Goal: Task Accomplishment & Management: Complete application form

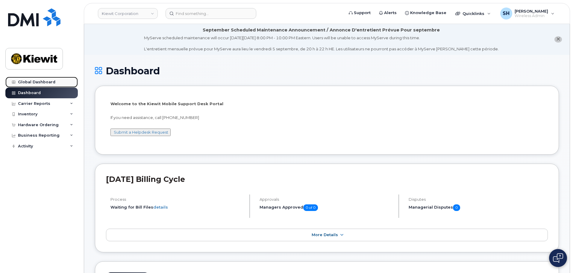
click at [40, 81] on div "Global Dashboard" at bounding box center [36, 82] width 37 height 5
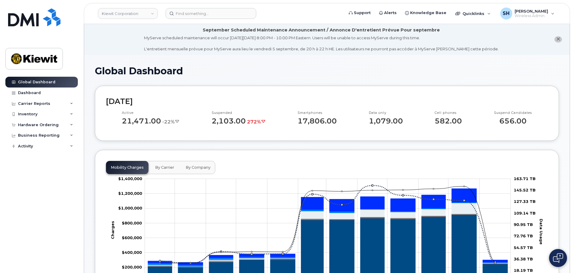
click at [478, 70] on h1 "Global Dashboard" at bounding box center [327, 71] width 464 height 10
click at [71, 113] on icon at bounding box center [71, 114] width 3 height 3
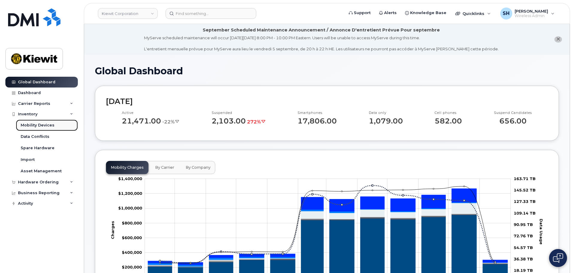
click at [40, 125] on div "Mobility Devices" at bounding box center [38, 124] width 34 height 5
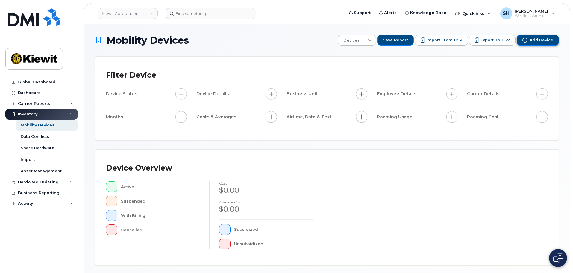
click at [533, 37] on span "Add Device" at bounding box center [541, 39] width 24 height 5
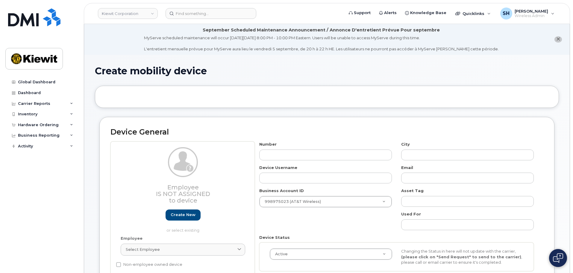
select select
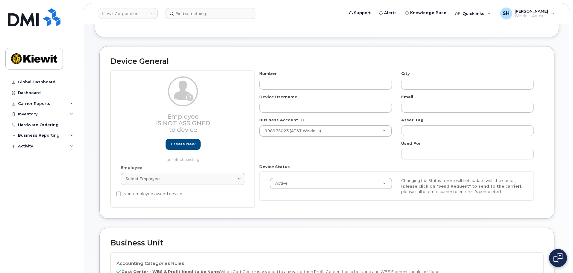
scroll to position [120, 0]
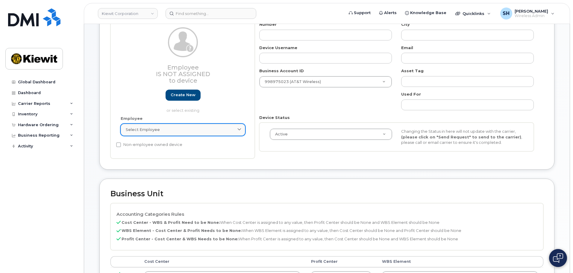
click at [238, 129] on icon at bounding box center [239, 129] width 4 height 4
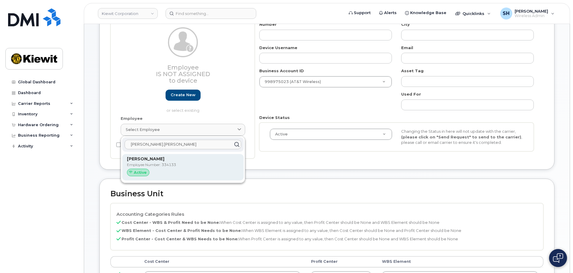
type input "Sharon.Henry"
click at [149, 166] on p "Employee Number: 334133" at bounding box center [183, 164] width 112 height 5
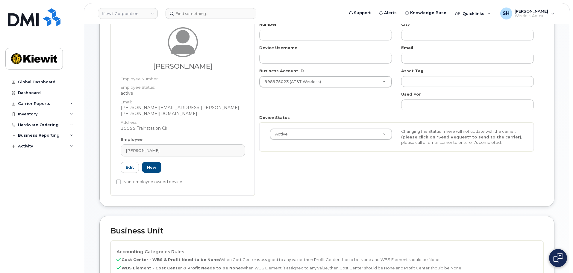
type input "334133"
click at [182, 148] on div "[PERSON_NAME]" at bounding box center [183, 151] width 114 height 6
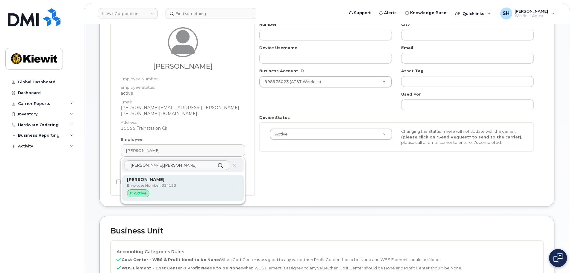
click at [157, 183] on p "Employee Number: 334133" at bounding box center [183, 185] width 112 height 5
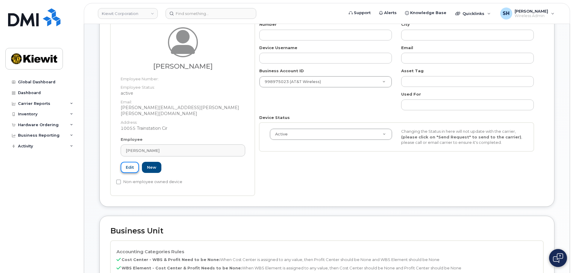
click at [130, 162] on link "Edit" at bounding box center [130, 167] width 18 height 11
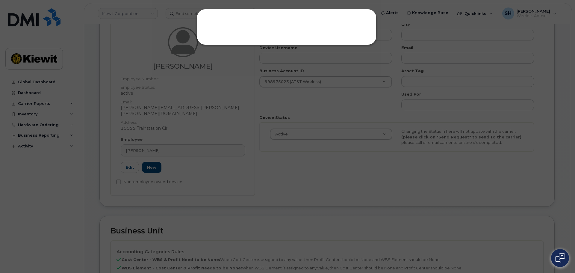
click at [427, 183] on div at bounding box center [287, 136] width 575 height 273
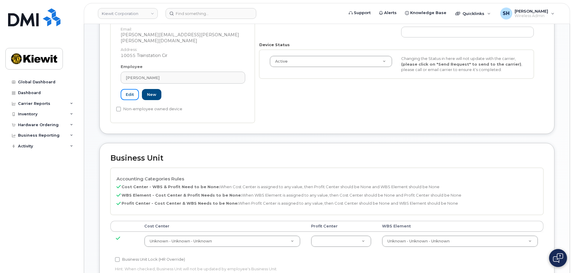
scroll to position [0, 0]
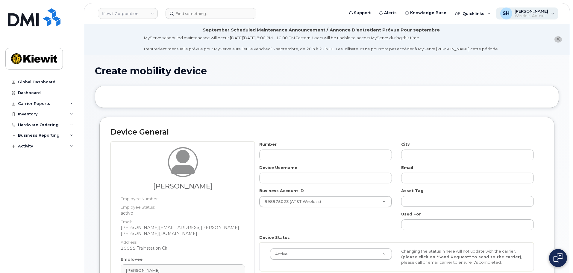
click at [532, 12] on span "[PERSON_NAME]" at bounding box center [531, 11] width 34 height 5
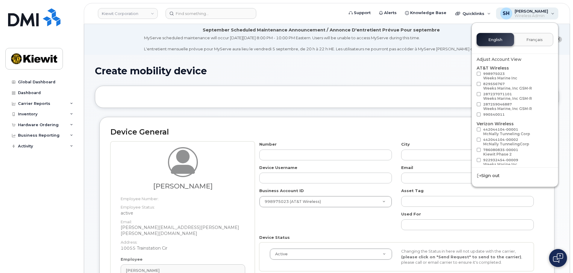
click at [532, 12] on span "[PERSON_NAME]" at bounding box center [531, 11] width 34 height 5
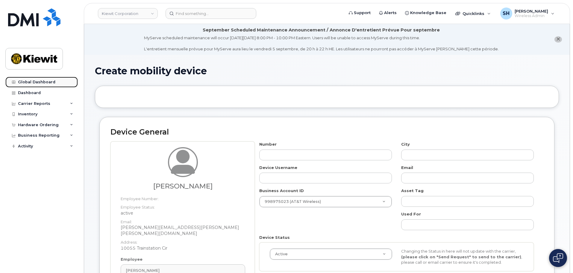
click at [36, 81] on div "Global Dashboard" at bounding box center [36, 82] width 37 height 5
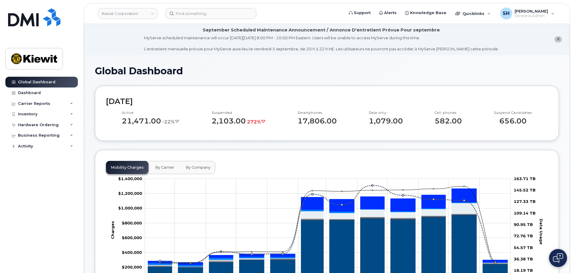
click at [524, 37] on li "September Scheduled Maintenance Announcement / Annonce D'entretient Prévue Pour…" at bounding box center [326, 39] width 485 height 31
